Goal: Information Seeking & Learning: Learn about a topic

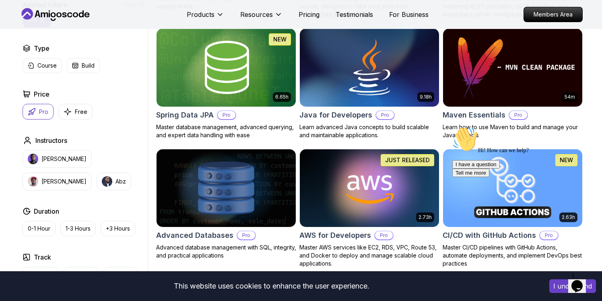
scroll to position [377, 0]
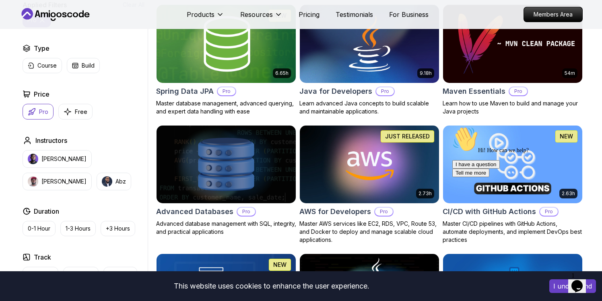
click at [245, 60] on img at bounding box center [226, 44] width 146 height 82
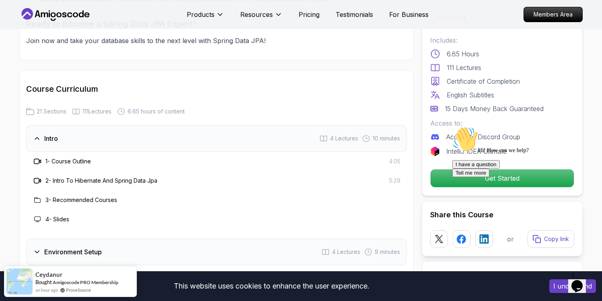
scroll to position [920, 0]
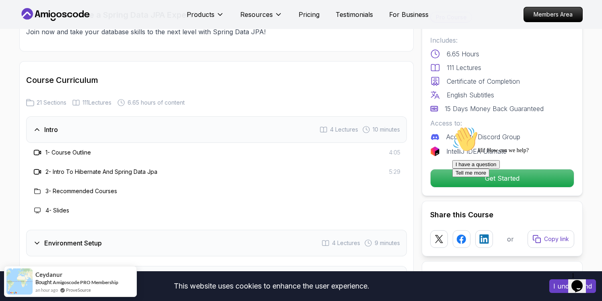
click at [76, 149] on h3 "1 - Course Outline" at bounding box center [69, 153] width 46 height 8
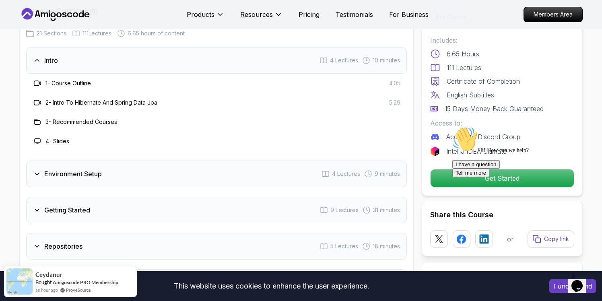
scroll to position [979, 0]
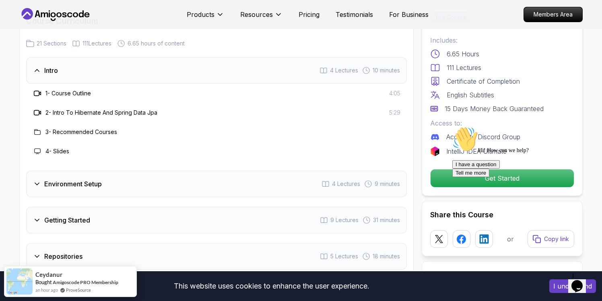
click at [57, 147] on h3 "4 - Slides" at bounding box center [58, 151] width 24 height 8
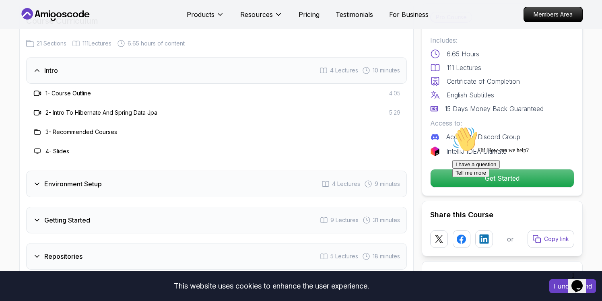
click at [66, 128] on h3 "3 - Recommended Courses" at bounding box center [82, 132] width 72 height 8
click at [33, 108] on div at bounding box center [38, 113] width 10 height 10
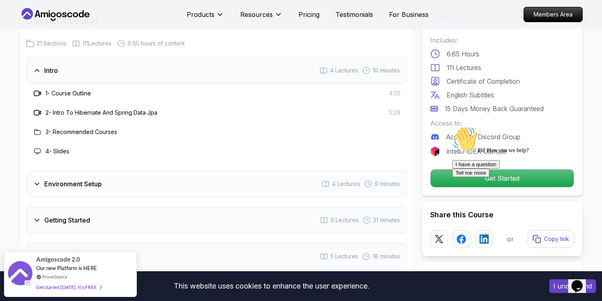
click at [36, 89] on icon at bounding box center [37, 93] width 8 height 8
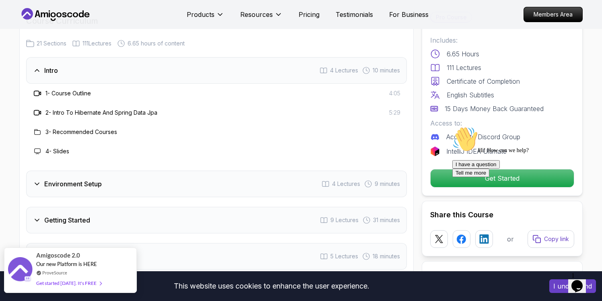
click at [79, 284] on div "Get started [DATE]. It's FREE" at bounding box center [68, 283] width 65 height 9
